Goal: Find specific page/section: Find specific page/section

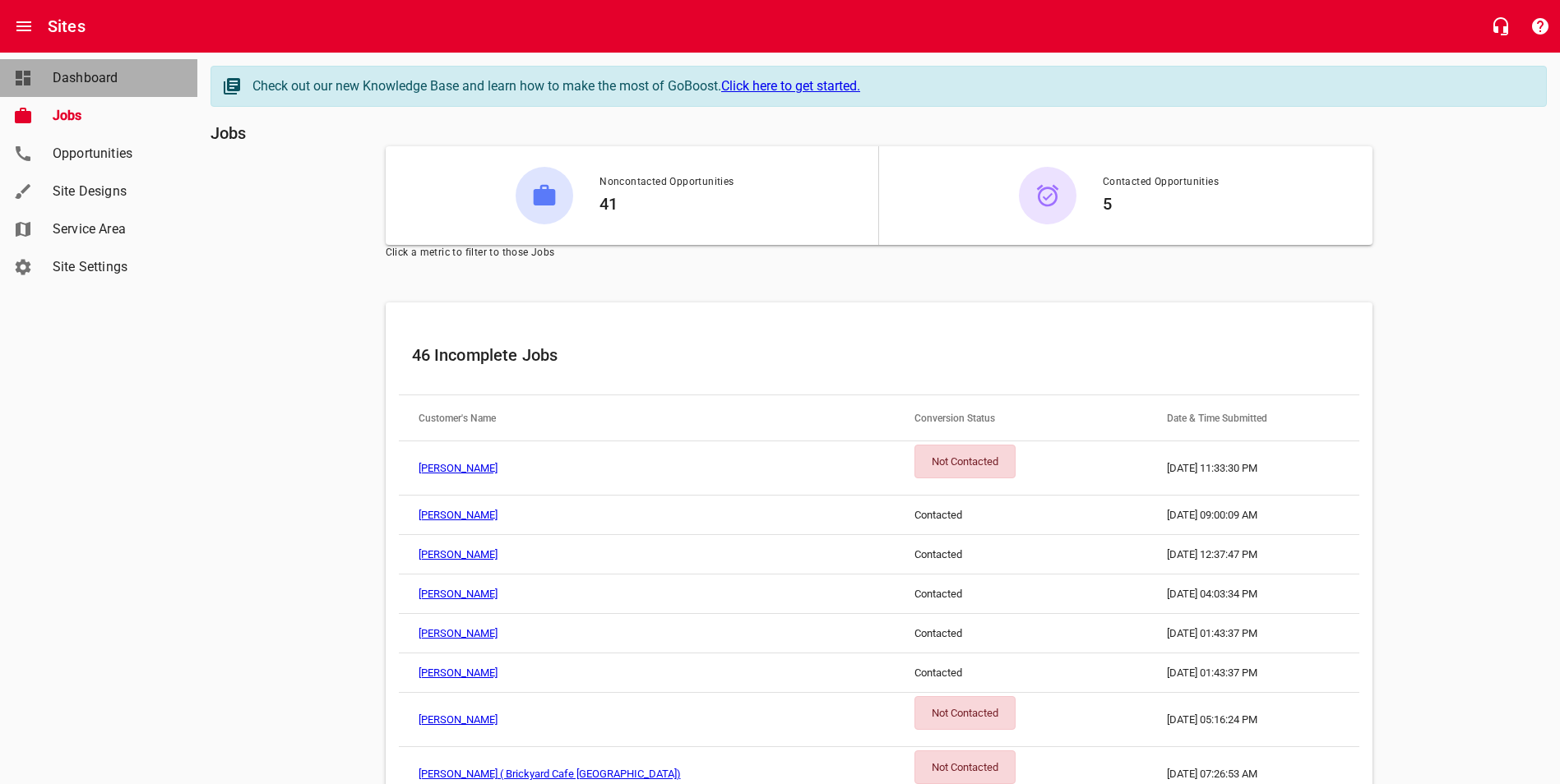
click at [60, 78] on span "Dashboard" at bounding box center [115, 79] width 125 height 20
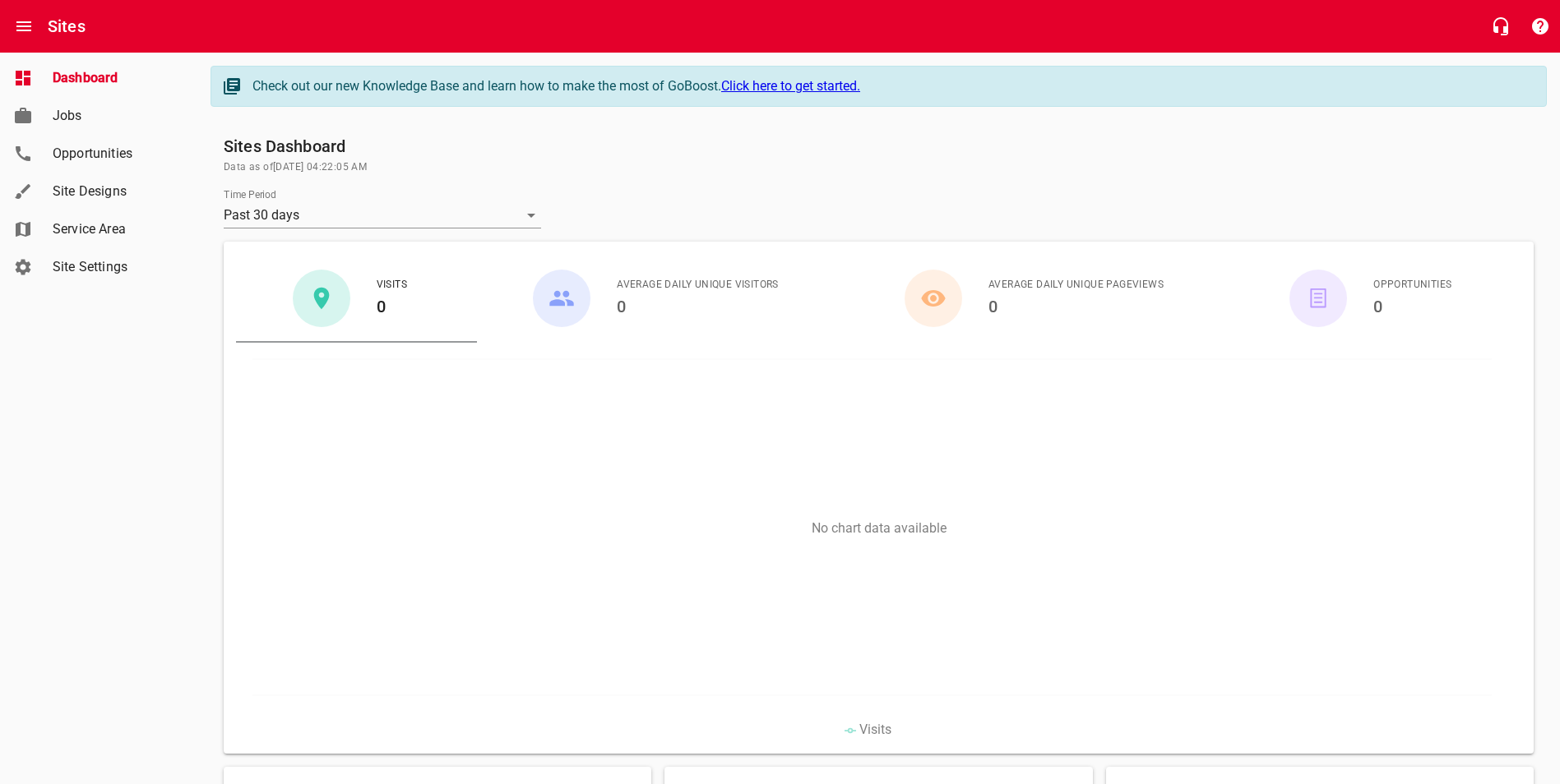
click at [63, 114] on span "Jobs" at bounding box center [115, 116] width 125 height 20
